Goal: Transaction & Acquisition: Purchase product/service

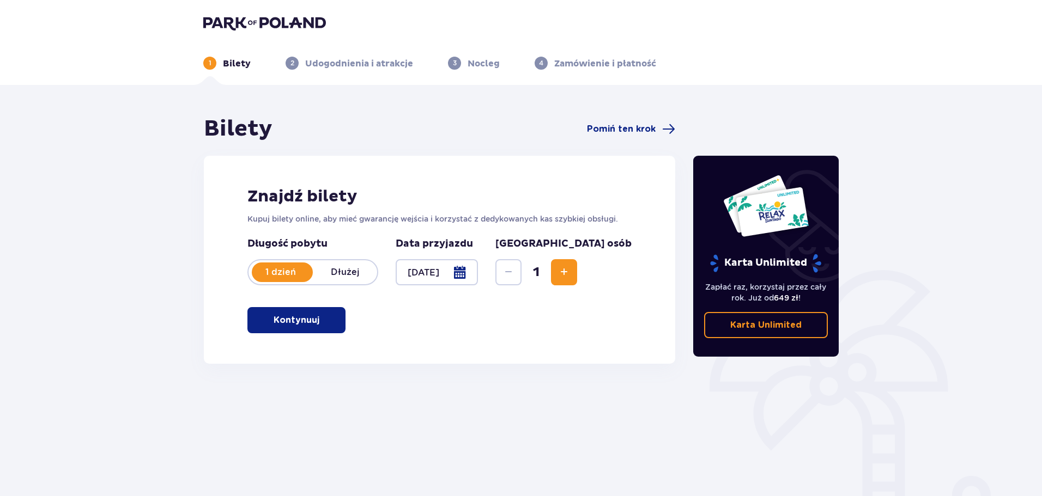
click at [313, 322] on button "Kontynuuj" at bounding box center [296, 320] width 98 height 26
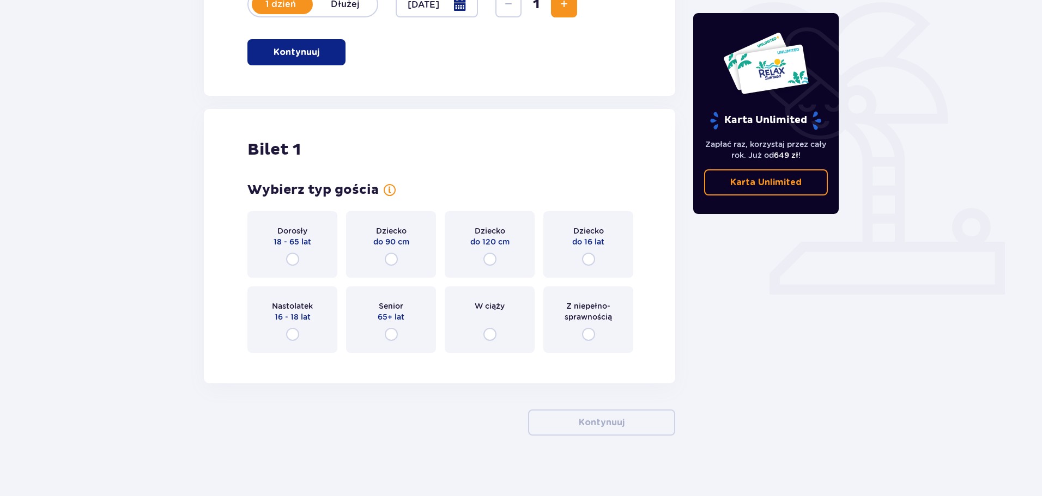
scroll to position [273, 0]
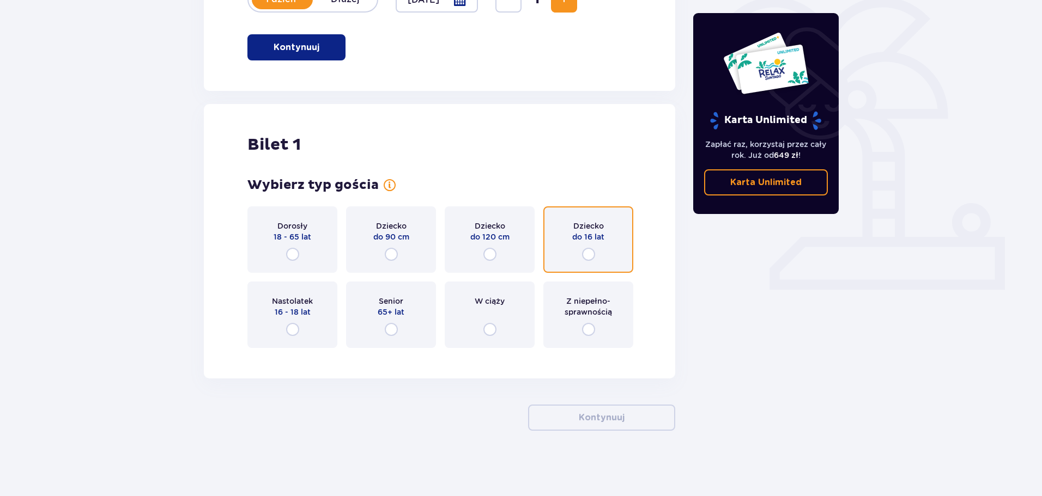
click at [590, 254] on input "radio" at bounding box center [588, 254] width 13 height 13
radio input "true"
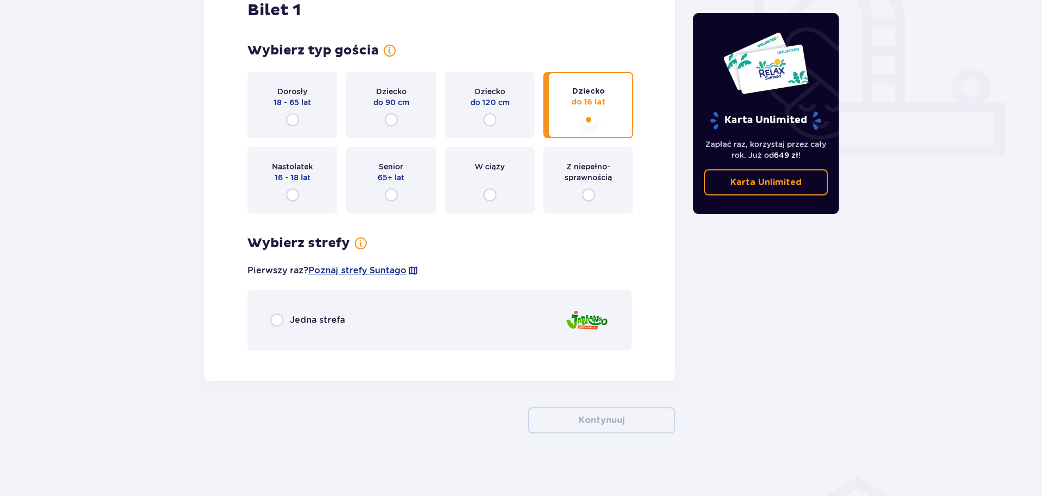
scroll to position [410, 0]
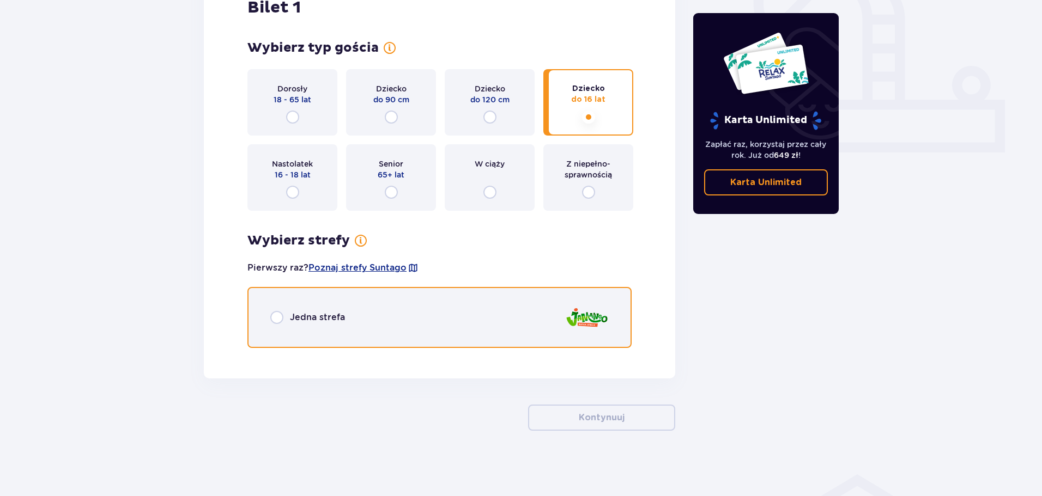
click at [278, 319] on input "radio" at bounding box center [276, 317] width 13 height 13
radio input "true"
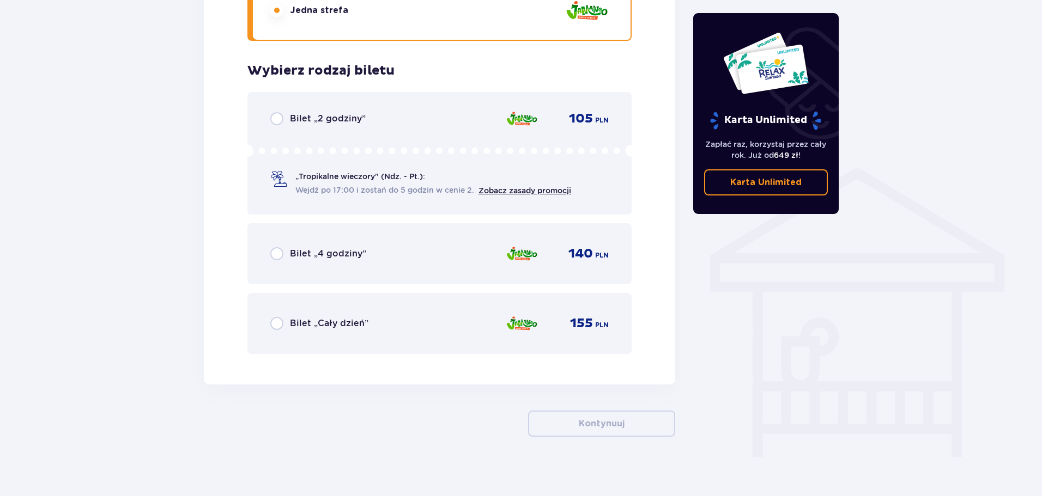
scroll to position [724, 0]
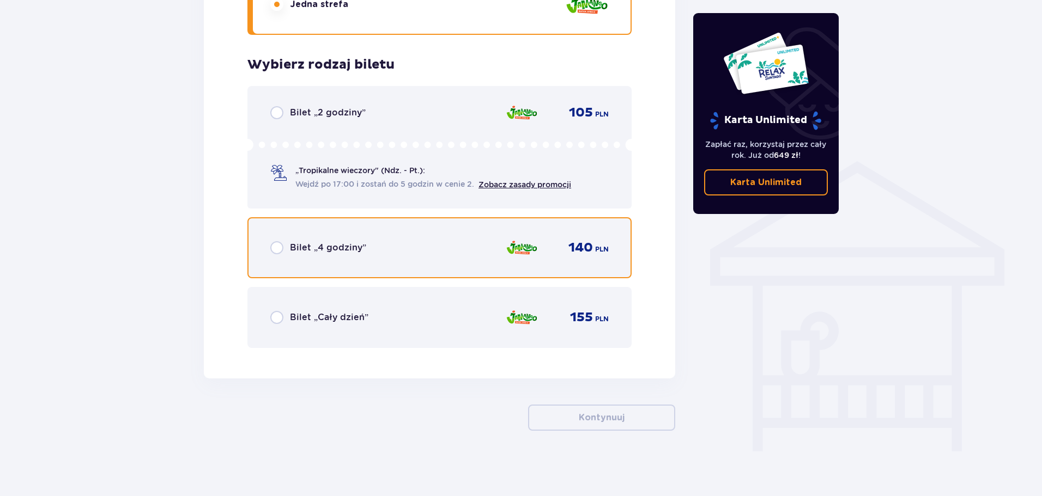
click at [274, 246] on input "radio" at bounding box center [276, 247] width 13 height 13
radio input "true"
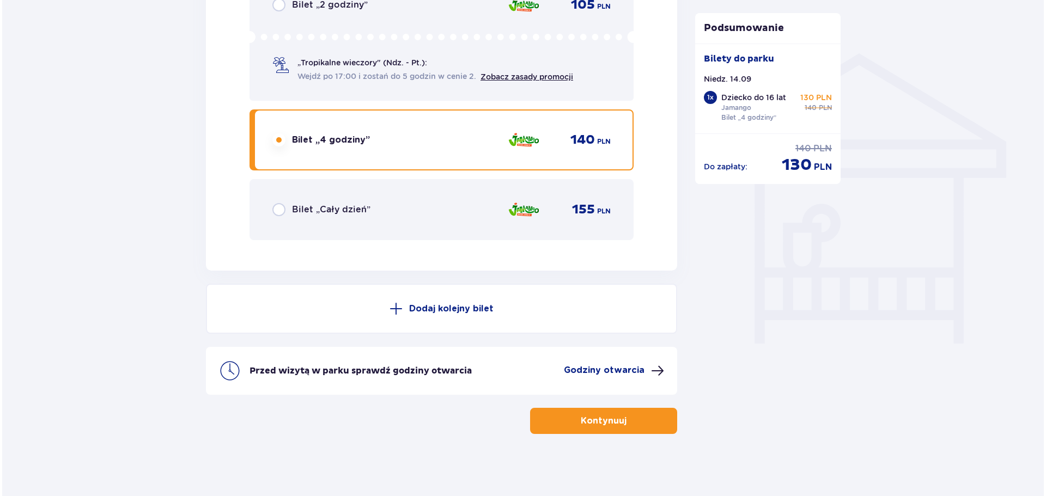
scroll to position [835, 0]
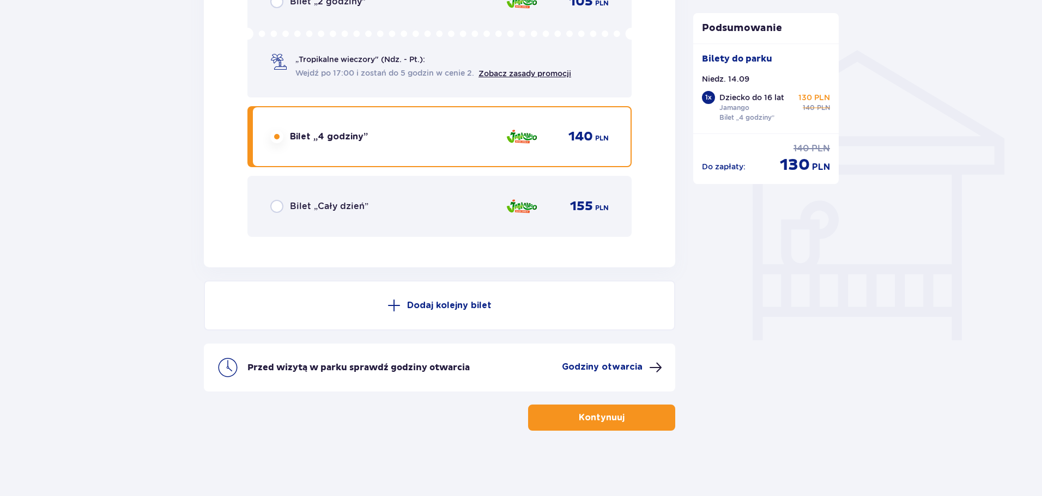
click at [623, 365] on p "Godziny otwarcia" at bounding box center [602, 367] width 81 height 12
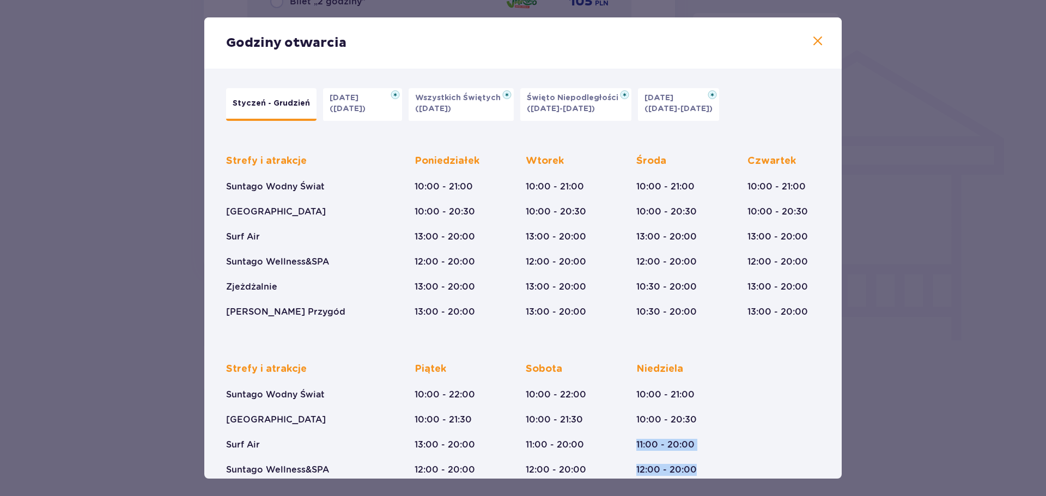
scroll to position [13, 0]
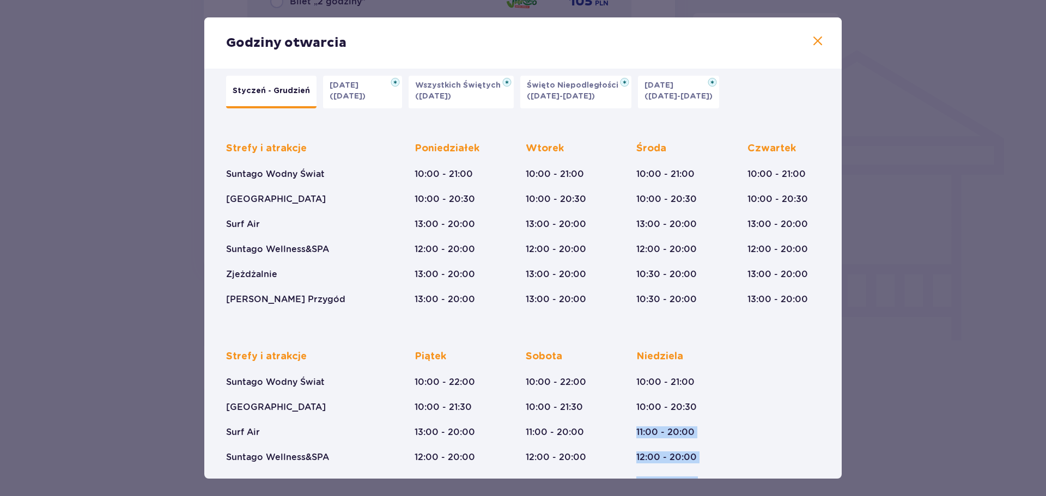
drag, startPoint x: 838, startPoint y: 402, endPoint x: 837, endPoint y: 470, distance: 68.1
click at [837, 470] on div "Styczeń - Grudzień [DATE] ([DATE]) Wszystkich Świętych ([DATE]) Święto Niepodle…" at bounding box center [522, 295] width 637 height 479
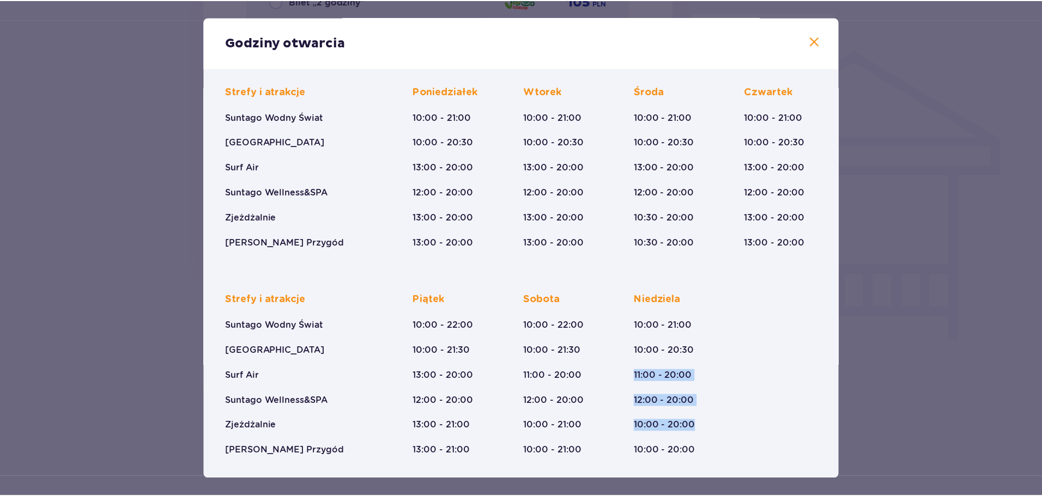
scroll to position [0, 0]
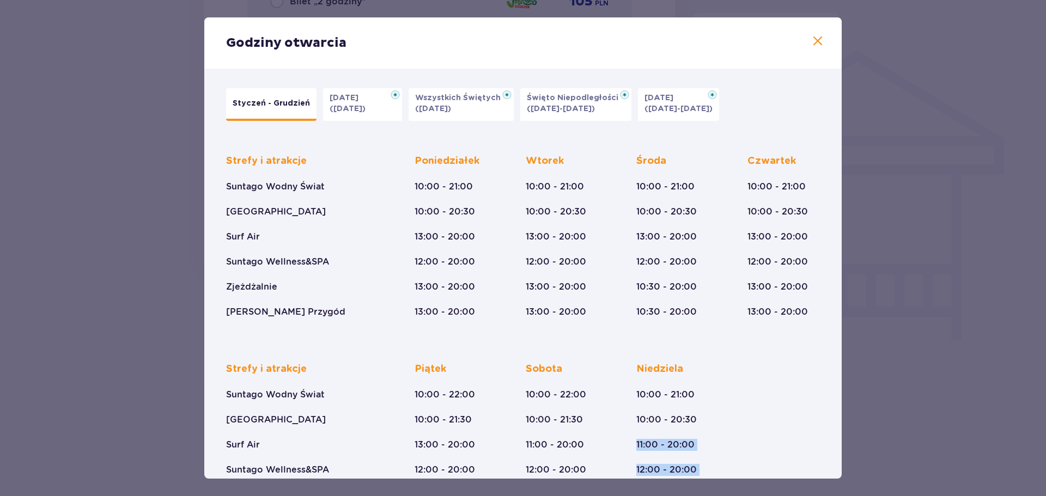
click at [811, 38] on span at bounding box center [817, 41] width 13 height 13
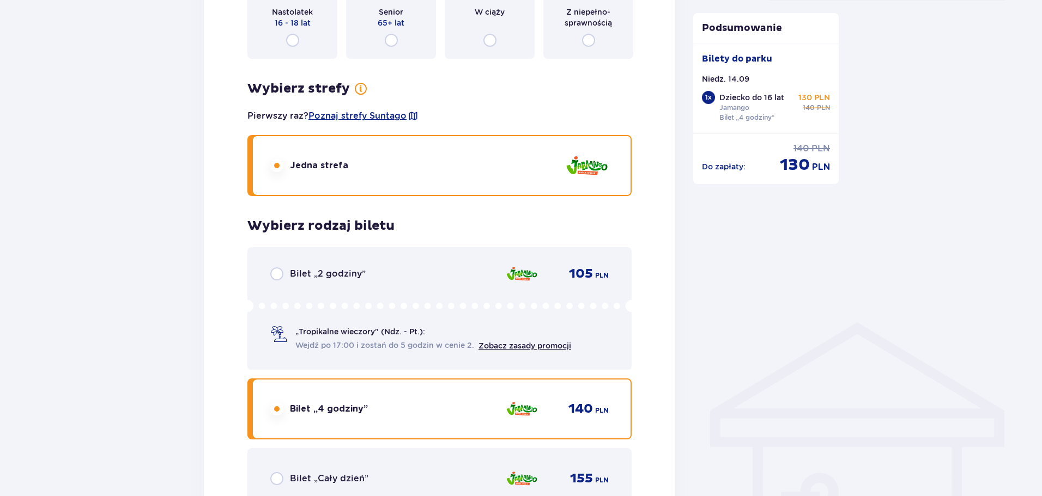
scroll to position [835, 0]
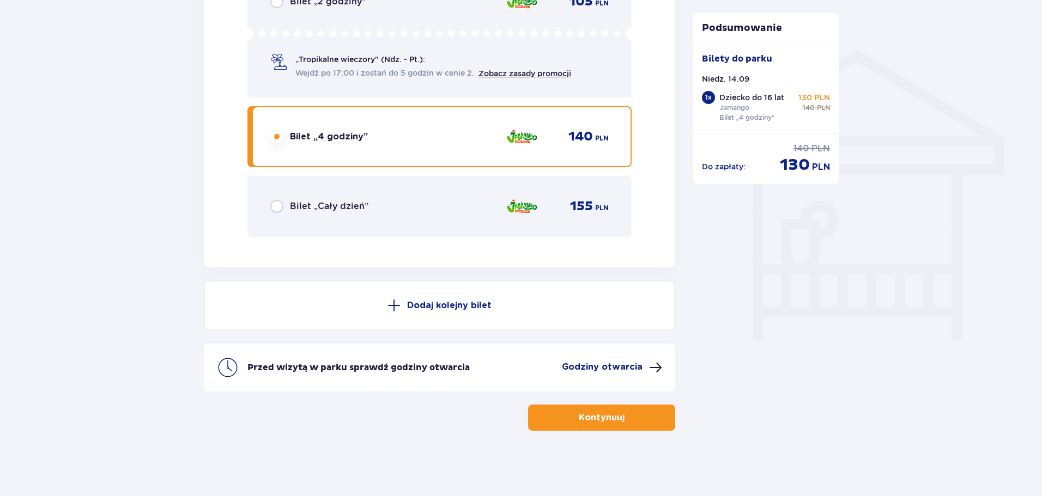
click at [588, 410] on button "Kontynuuj" at bounding box center [601, 418] width 147 height 26
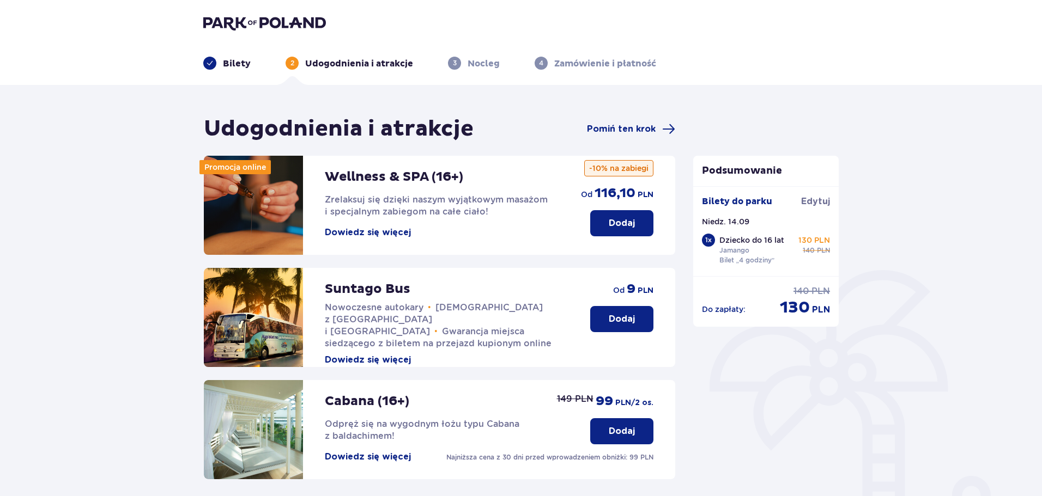
scroll to position [242, 0]
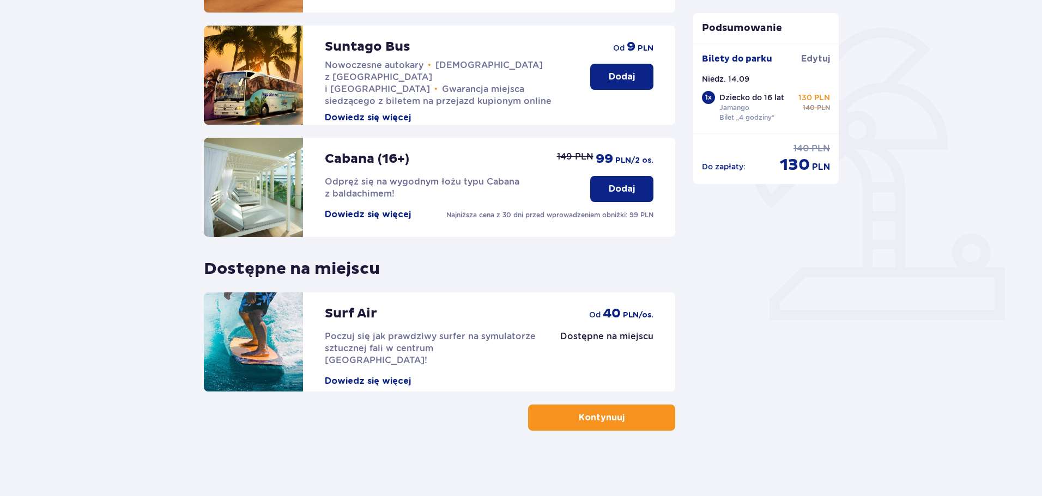
click at [630, 416] on span "button" at bounding box center [626, 417] width 13 height 13
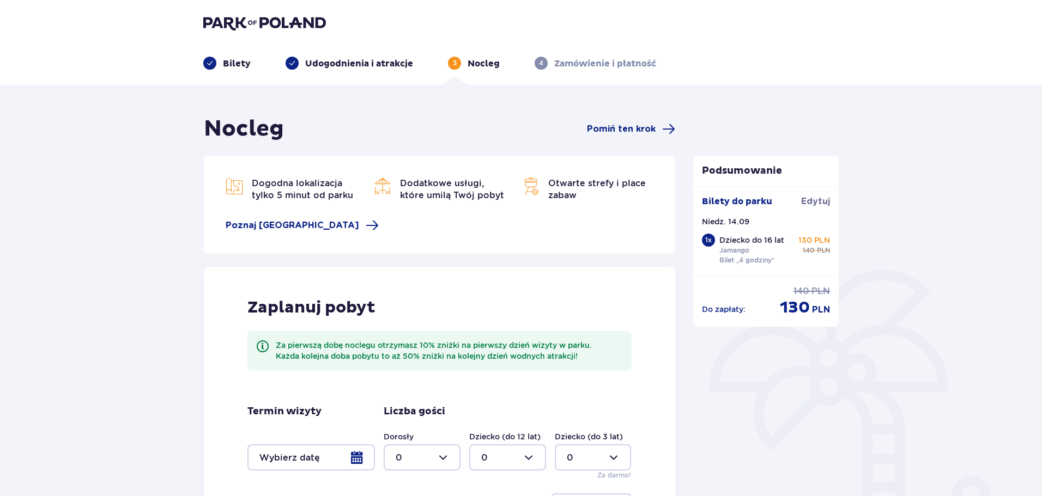
scroll to position [159, 0]
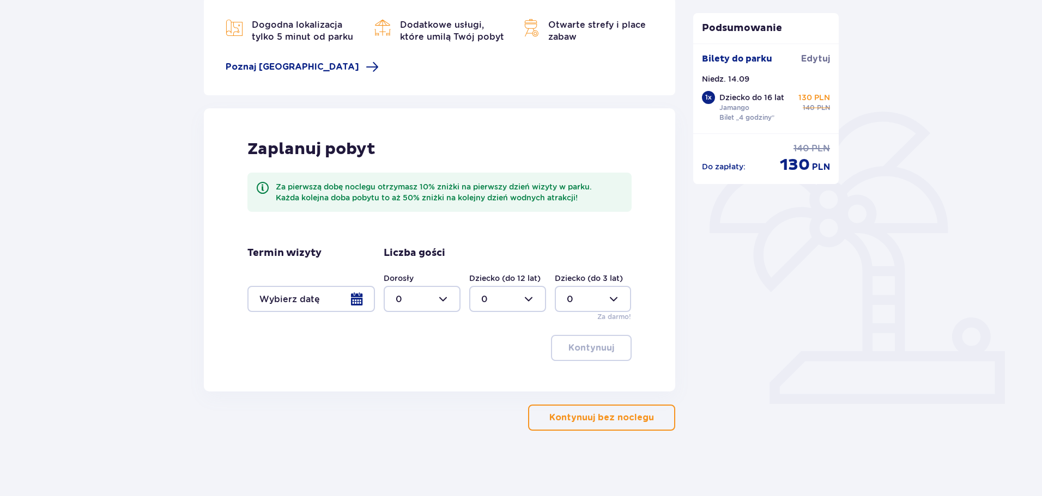
click at [580, 417] on p "Kontynuuj bez noclegu" at bounding box center [601, 418] width 105 height 12
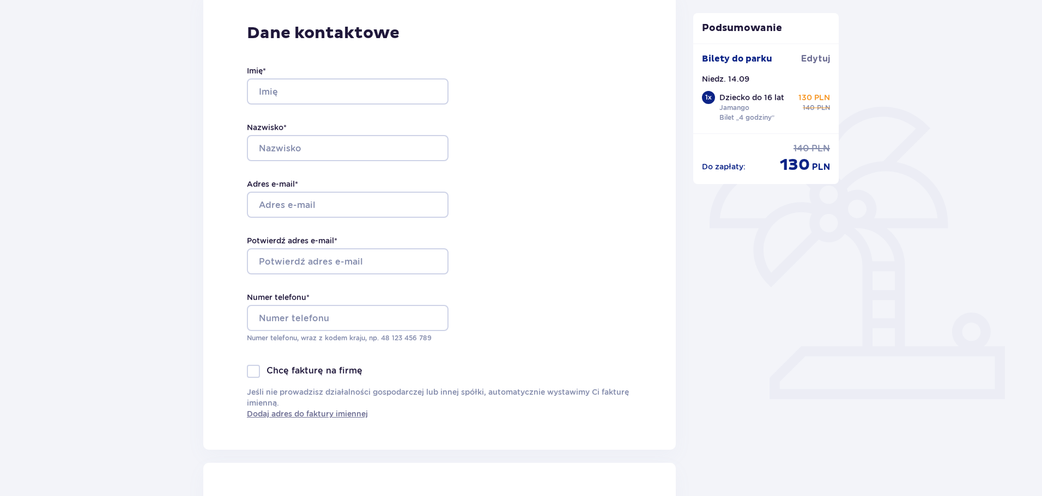
scroll to position [54, 0]
